Goal: Find specific fact: Find specific fact

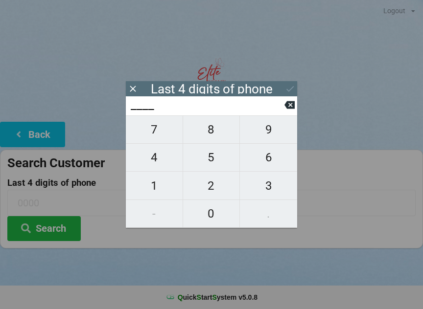
click at [215, 131] on span "8" at bounding box center [211, 129] width 57 height 21
type input "8___"
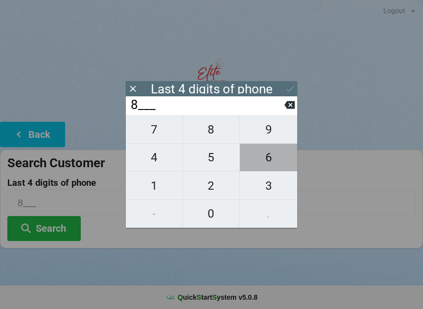
click at [270, 161] on span "6" at bounding box center [268, 157] width 57 height 21
type input "86__"
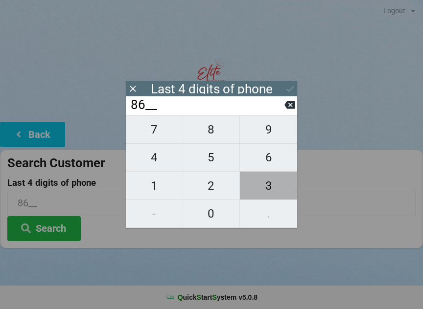
click at [274, 187] on span "3" at bounding box center [268, 186] width 57 height 21
type input "863_"
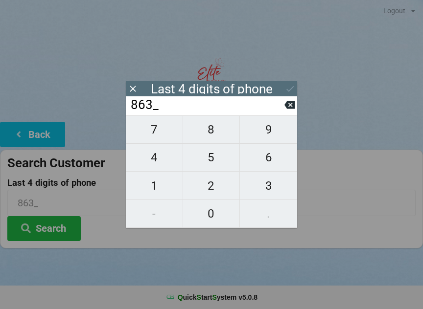
click at [268, 189] on span "3" at bounding box center [268, 186] width 57 height 21
type input "8633"
click at [271, 133] on div "7 8 9 4 5 6 1 2 3 - 0 ." at bounding box center [211, 172] width 171 height 113
click at [292, 102] on button at bounding box center [289, 104] width 10 height 13
click at [289, 108] on icon at bounding box center [289, 105] width 10 height 8
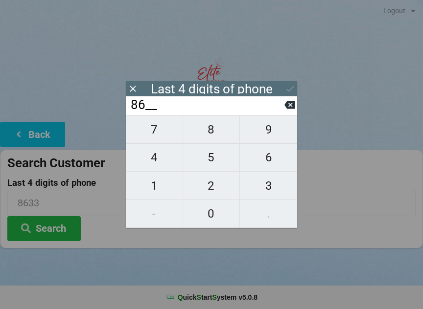
click at [289, 109] on icon at bounding box center [289, 105] width 10 height 8
click at [293, 110] on icon at bounding box center [289, 105] width 10 height 10
type input "____"
click at [289, 109] on icon at bounding box center [289, 105] width 10 height 8
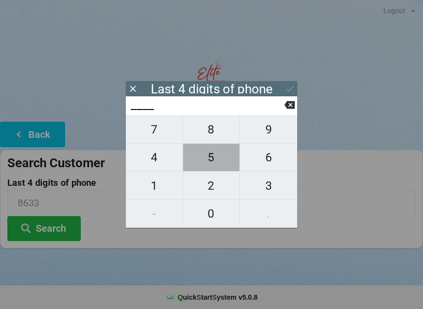
click at [209, 158] on span "5" at bounding box center [211, 157] width 57 height 21
type input "5___"
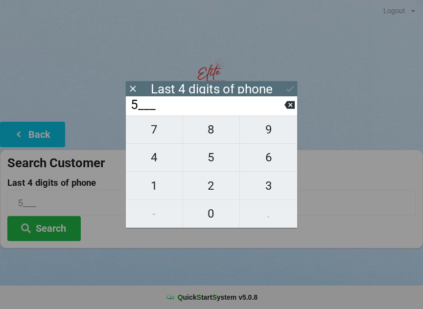
click at [215, 186] on span "2" at bounding box center [211, 186] width 57 height 21
type input "52__"
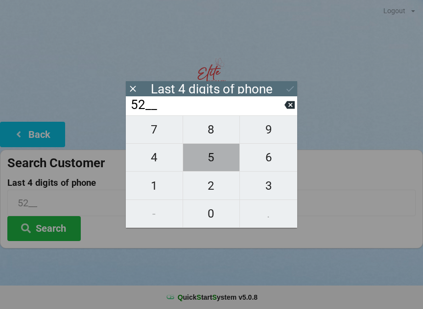
click at [211, 162] on span "5" at bounding box center [211, 157] width 57 height 21
type input "525_"
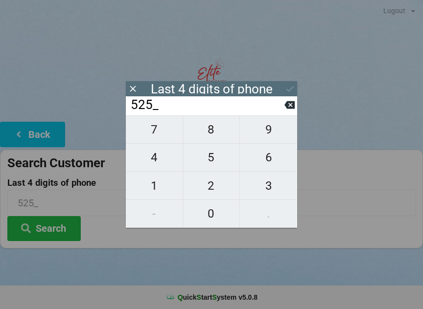
click at [53, 227] on button "Search" at bounding box center [43, 228] width 73 height 25
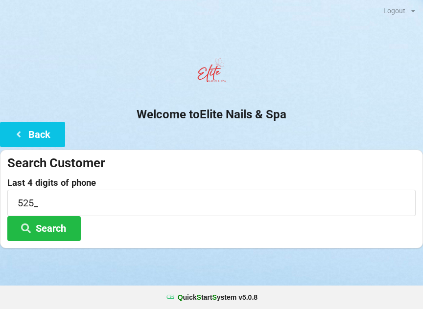
click at [55, 227] on button "Search" at bounding box center [43, 228] width 73 height 25
click at [171, 204] on input "525_" at bounding box center [211, 203] width 408 height 26
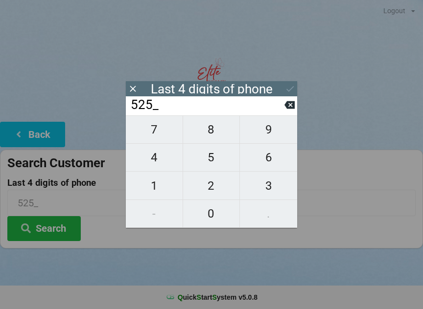
click at [267, 193] on span "3" at bounding box center [268, 186] width 57 height 21
type input "5253"
click at [218, 190] on div "7 8 9 4 5 6 1 2 3 - 0 ." at bounding box center [211, 172] width 171 height 113
click at [214, 213] on div "7 8 9 4 5 6 1 2 3 - 0 ." at bounding box center [211, 172] width 171 height 113
click at [287, 109] on icon at bounding box center [289, 105] width 10 height 8
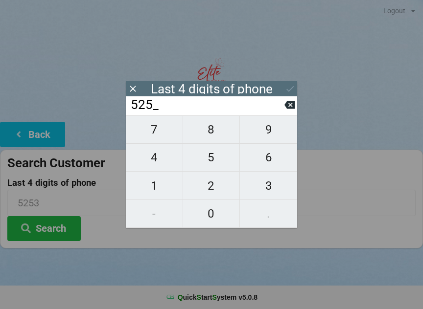
click at [289, 110] on icon at bounding box center [289, 105] width 10 height 10
click at [292, 108] on icon at bounding box center [289, 105] width 10 height 8
click at [291, 107] on icon at bounding box center [289, 105] width 10 height 10
type input "____"
click at [266, 192] on span "3" at bounding box center [268, 186] width 57 height 21
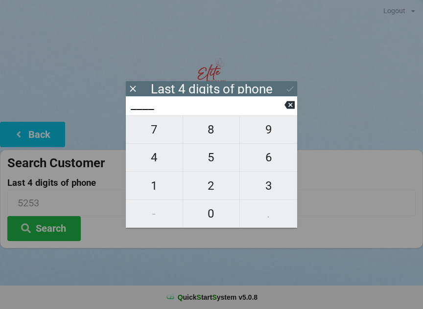
type input "3___"
click at [213, 192] on span "2" at bounding box center [211, 186] width 57 height 21
type input "32__"
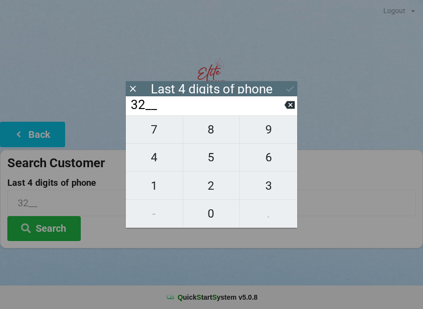
click at [216, 217] on span "0" at bounding box center [211, 214] width 57 height 21
type input "320_"
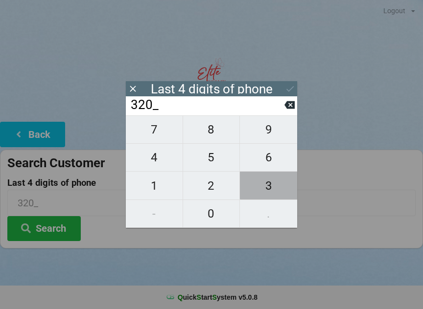
click at [270, 185] on span "3" at bounding box center [268, 186] width 57 height 21
type input "3203"
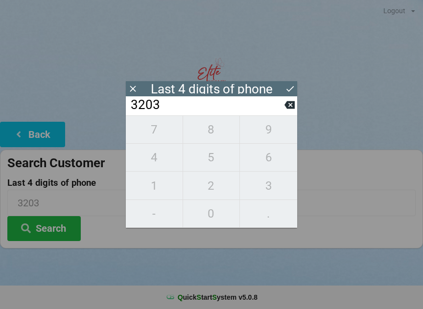
click at [69, 233] on button "Search" at bounding box center [43, 228] width 73 height 25
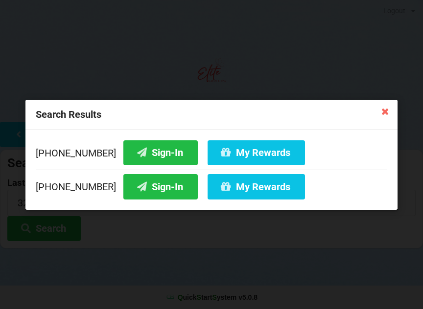
click at [160, 146] on button "Sign-In" at bounding box center [160, 152] width 74 height 25
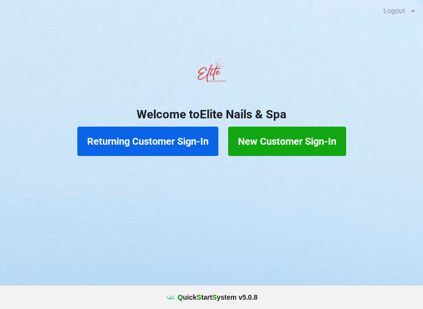
click at [162, 142] on button "Returning Customer Sign-In" at bounding box center [147, 141] width 141 height 29
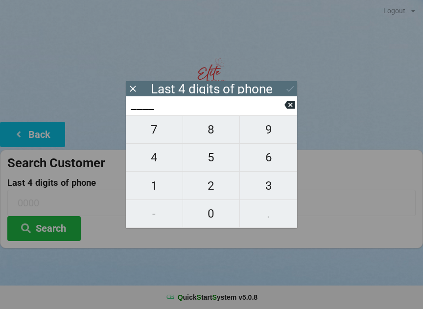
click at [274, 185] on span "3" at bounding box center [268, 186] width 57 height 21
type input "3___"
click at [216, 188] on span "2" at bounding box center [211, 186] width 57 height 21
type input "32__"
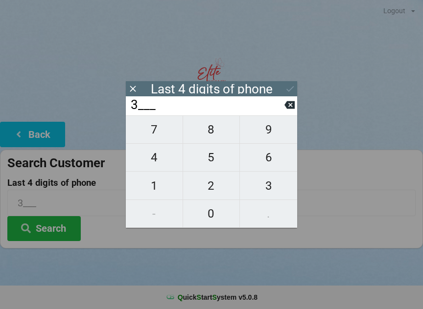
type input "32__"
click at [209, 211] on span "0" at bounding box center [211, 214] width 57 height 21
type input "320_"
click at [266, 186] on span "3" at bounding box center [268, 186] width 57 height 21
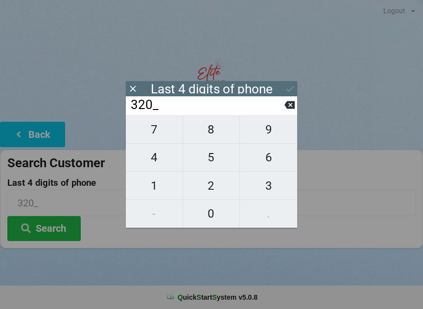
type input "3203"
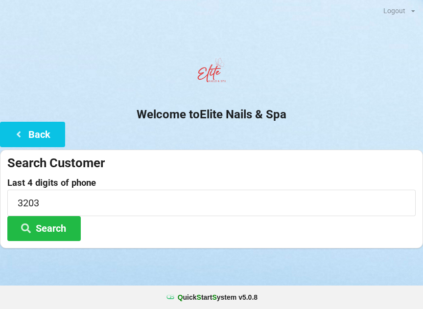
click at [63, 229] on button "Search" at bounding box center [43, 228] width 73 height 25
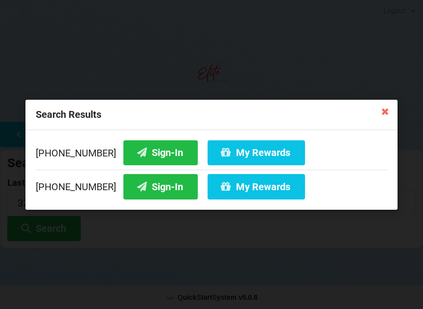
click at [336, 18] on div "Search Results [PHONE_NUMBER] Sign-In My Rewards [PHONE_NUMBER] Sign-In My Rewa…" at bounding box center [211, 154] width 423 height 309
click at [162, 155] on button "Sign-In" at bounding box center [160, 152] width 74 height 25
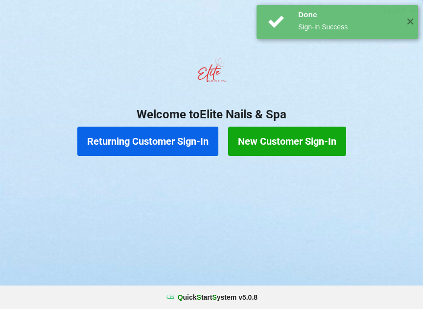
click at [355, 58] on div "News" at bounding box center [340, 59] width 30 height 3
